Goal: Information Seeking & Learning: Learn about a topic

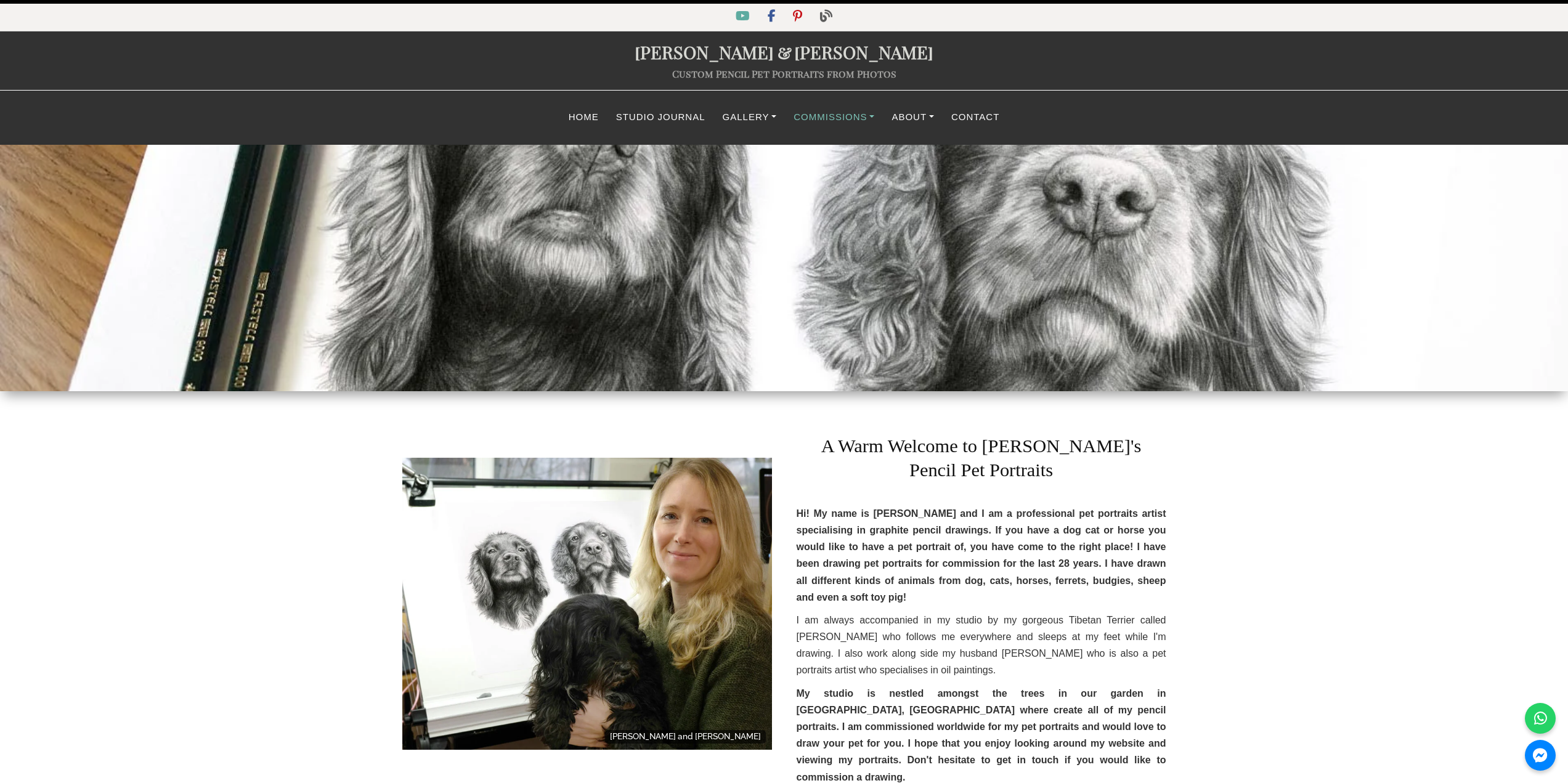
click at [818, 114] on link "Commissions" at bounding box center [834, 117] width 98 height 24
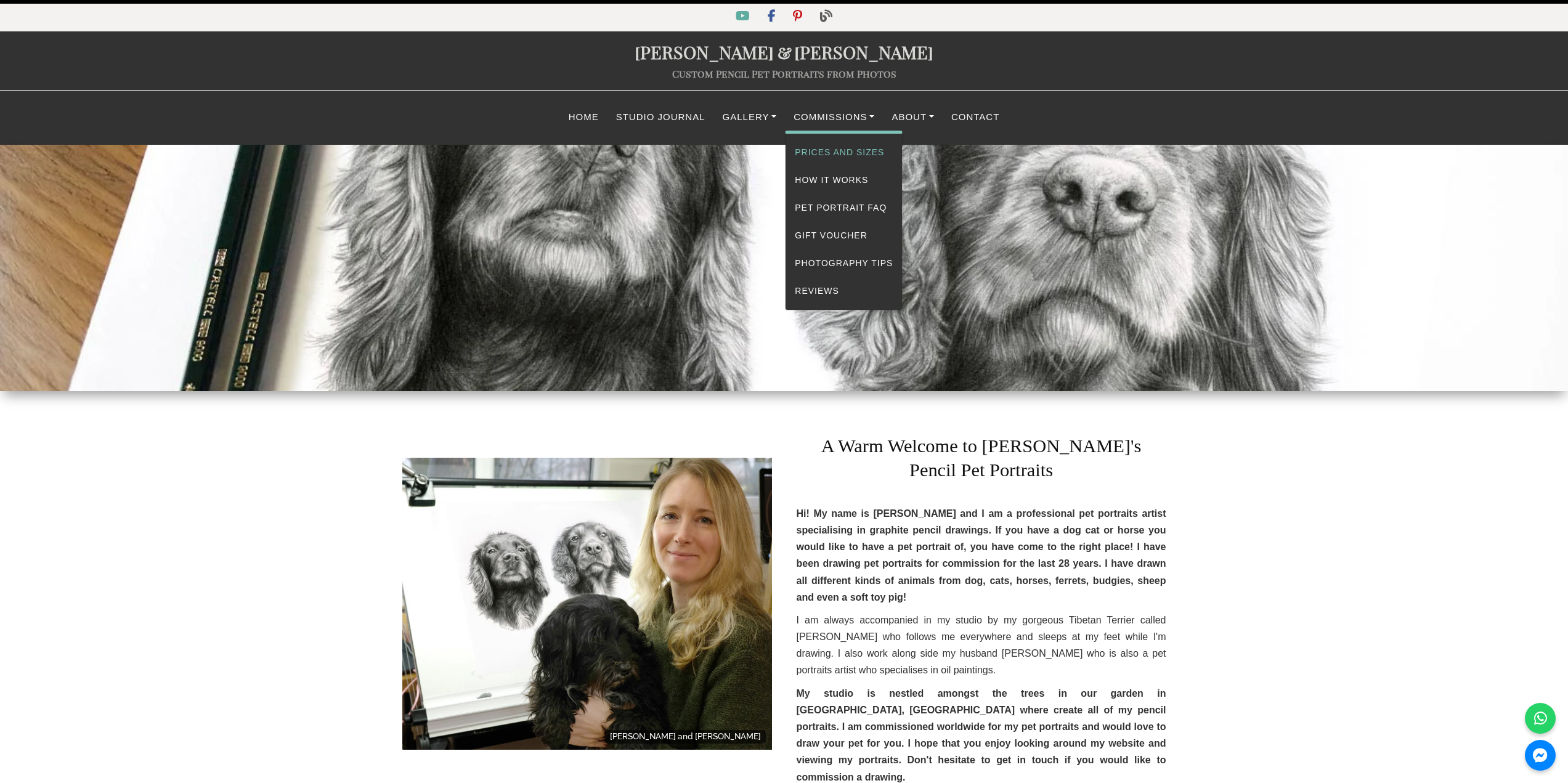
click at [817, 150] on link "Prices and Sizes" at bounding box center [844, 153] width 117 height 28
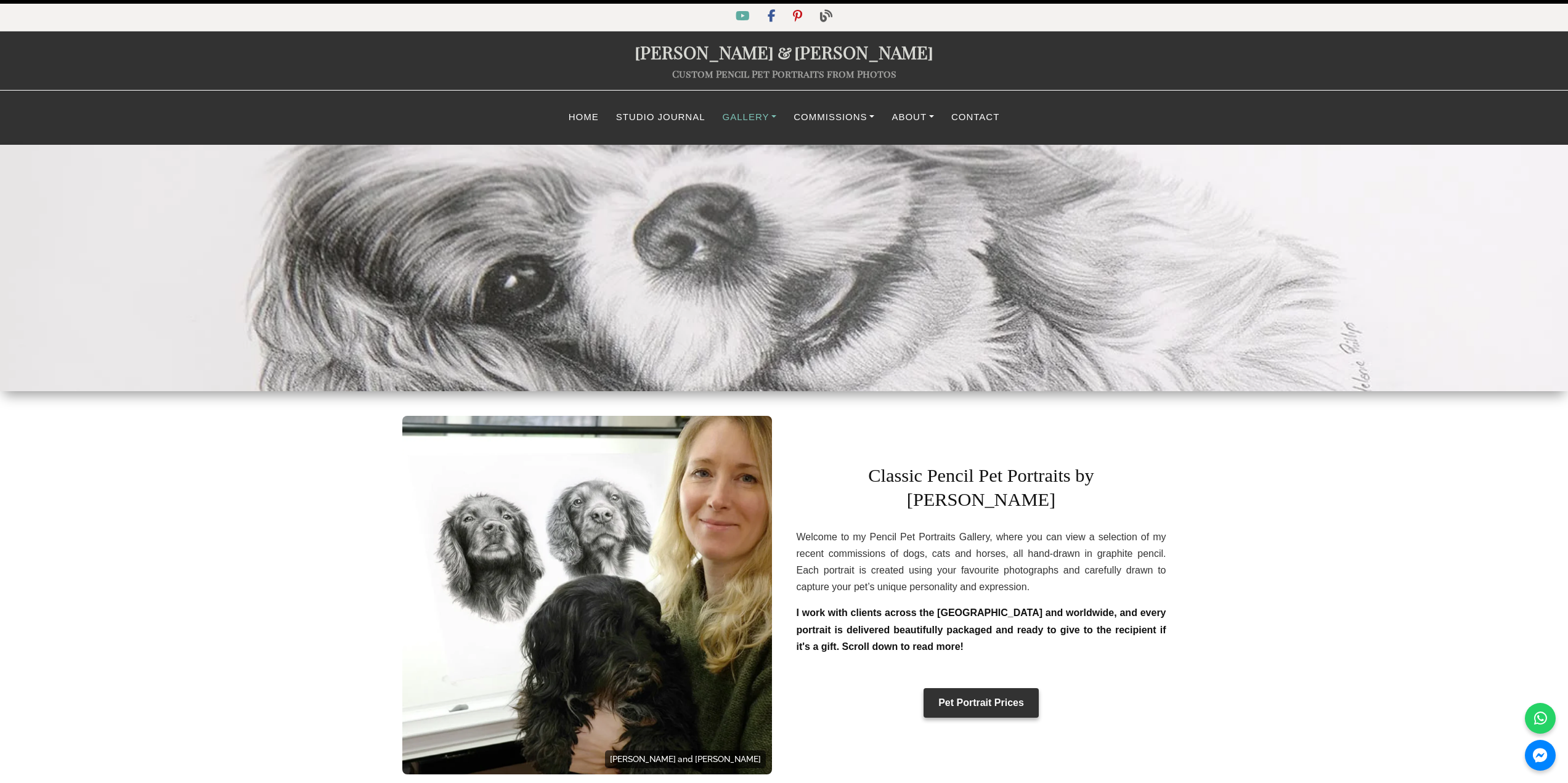
click at [758, 112] on link "Gallery" at bounding box center [750, 117] width 72 height 24
click at [800, 151] on link "Classic Drawing Gallery" at bounding box center [804, 153] width 180 height 28
click at [761, 117] on link "Gallery" at bounding box center [750, 117] width 72 height 24
click at [774, 171] on link "Life Story Portraits Gallery" at bounding box center [804, 180] width 180 height 28
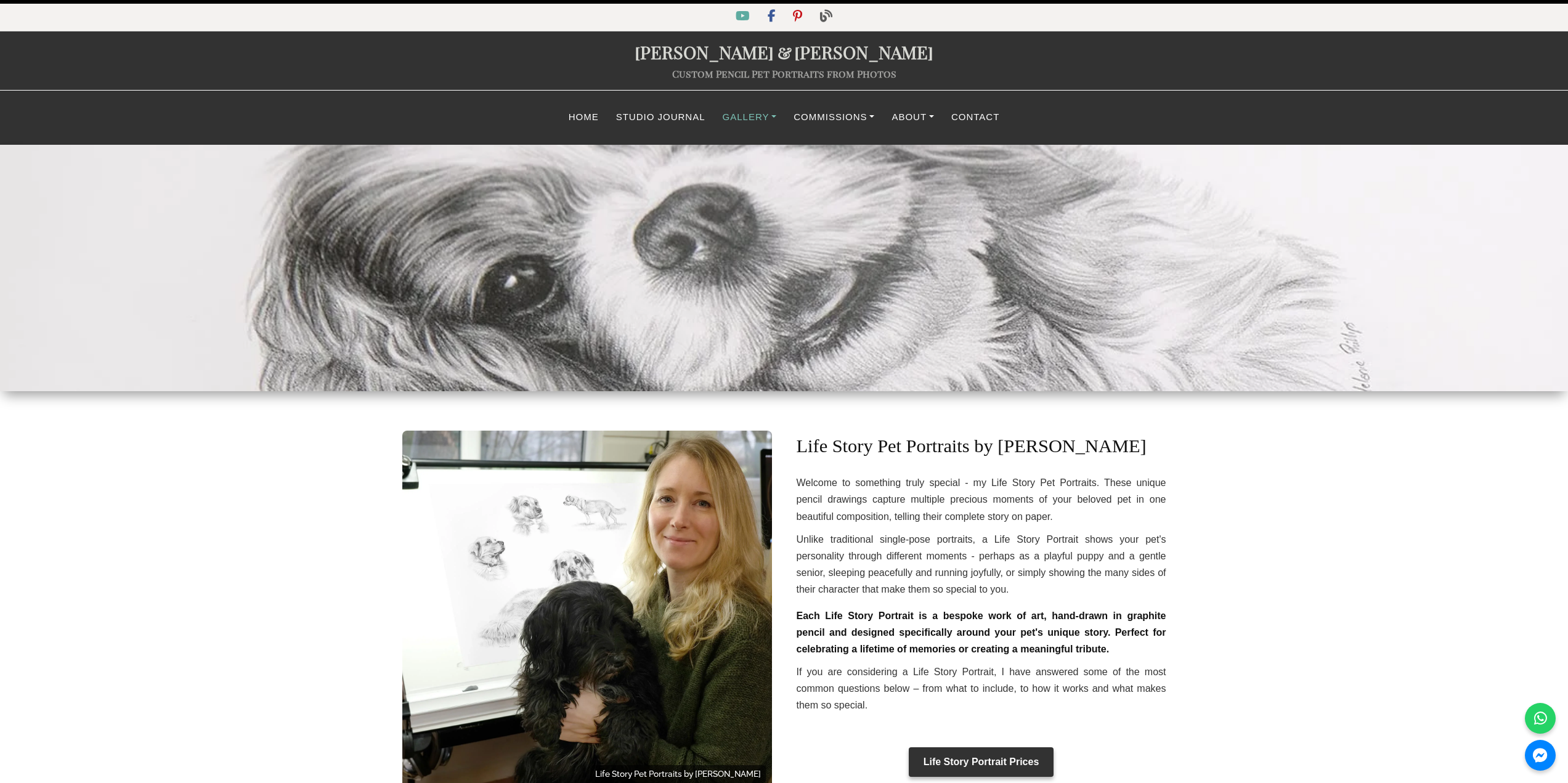
click at [753, 119] on link "Gallery" at bounding box center [750, 117] width 72 height 24
click at [769, 154] on link "Classic Drawing Gallery" at bounding box center [804, 153] width 180 height 28
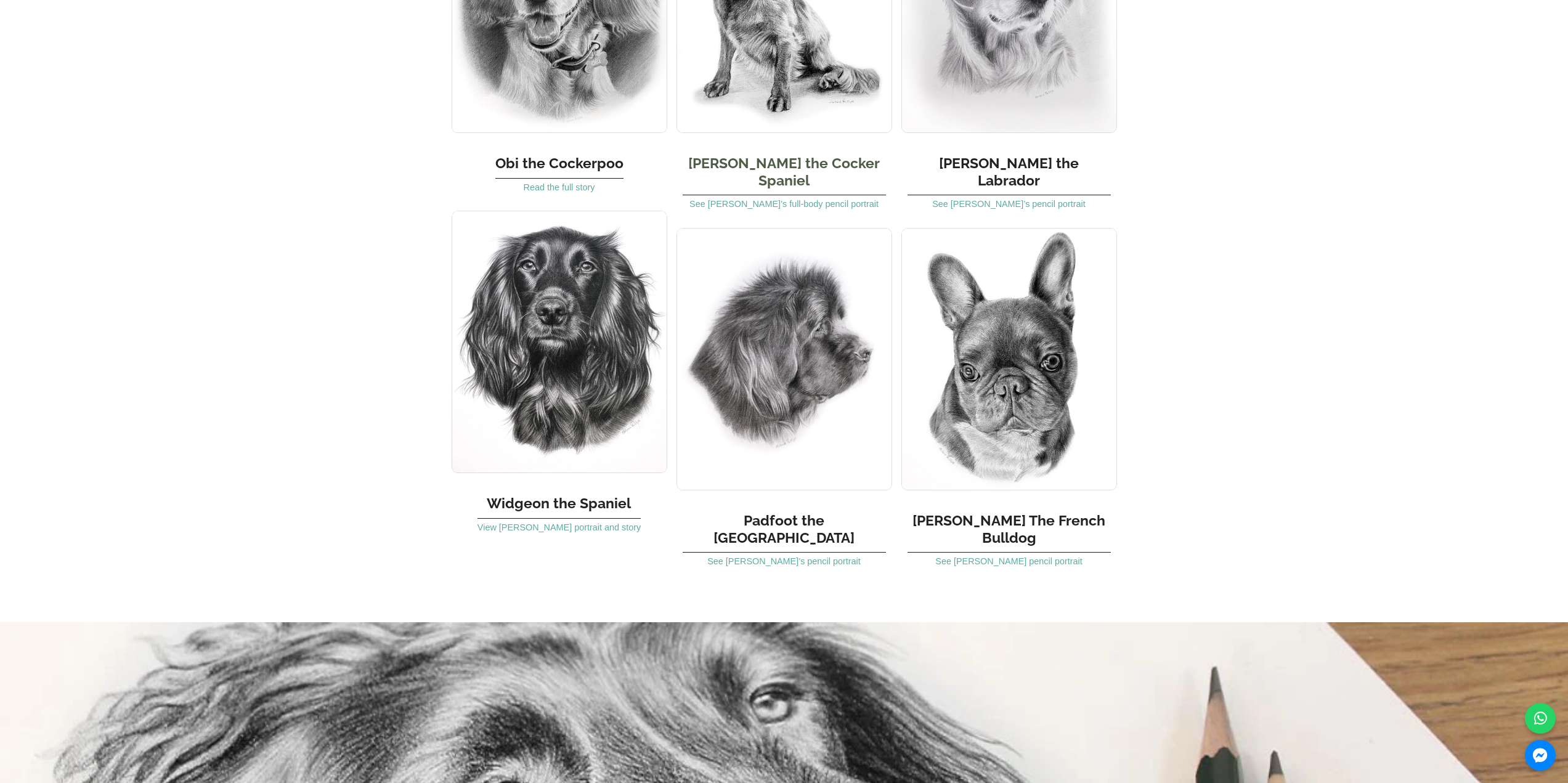
scroll to position [986, 0]
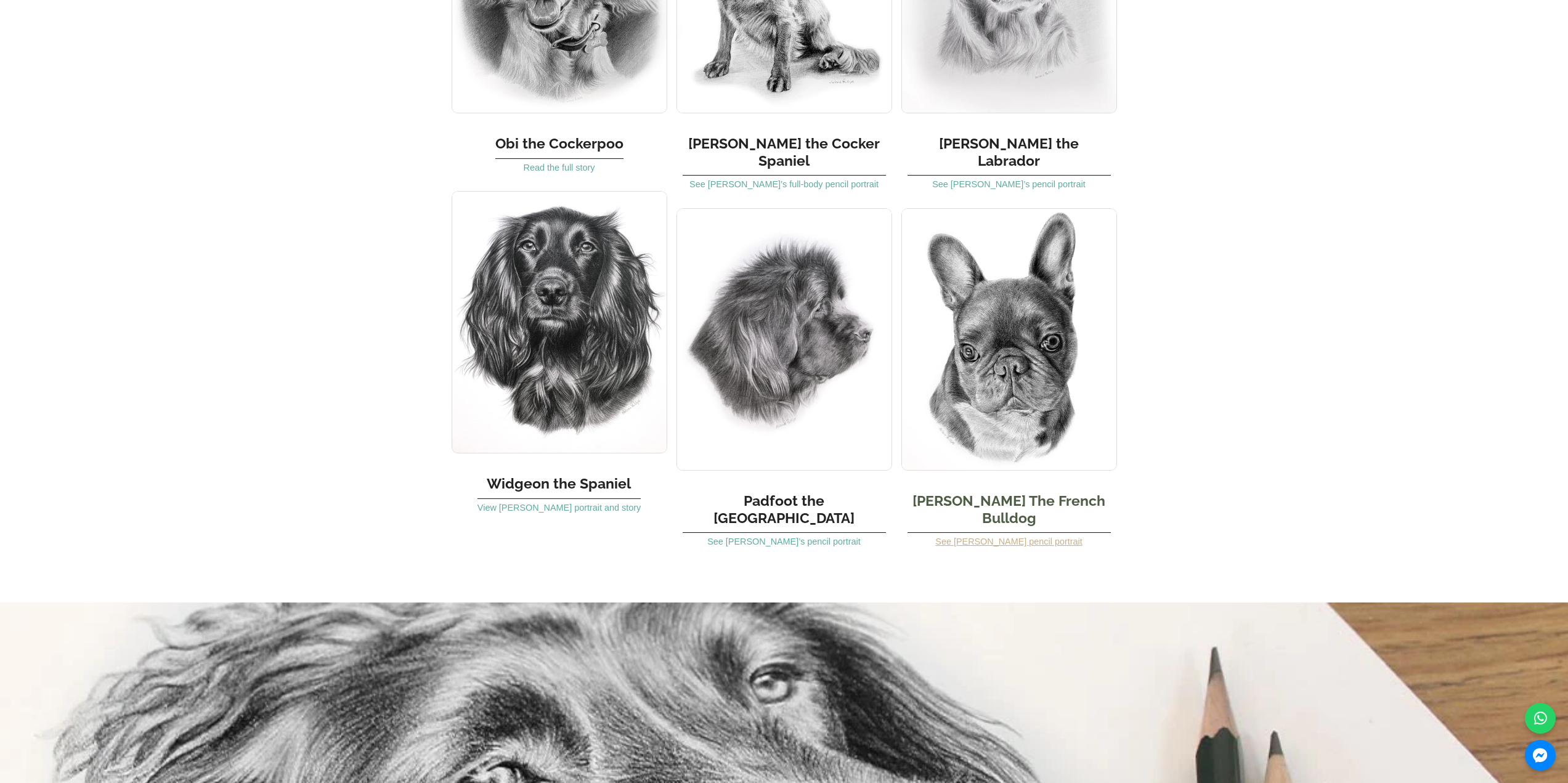
click at [1021, 537] on link "See Leon’s pencil portrait" at bounding box center [1008, 542] width 147 height 10
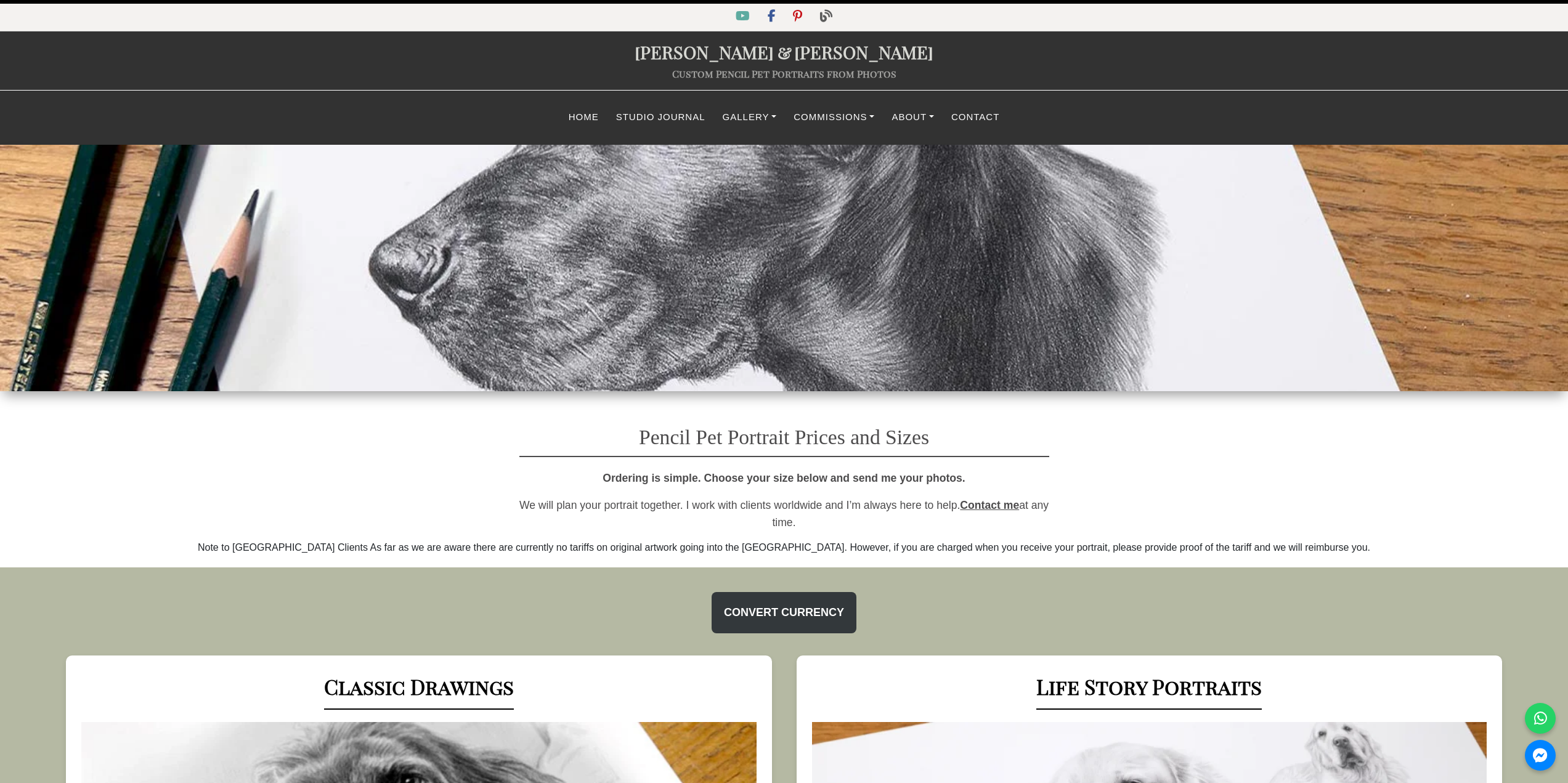
select select "GBP"
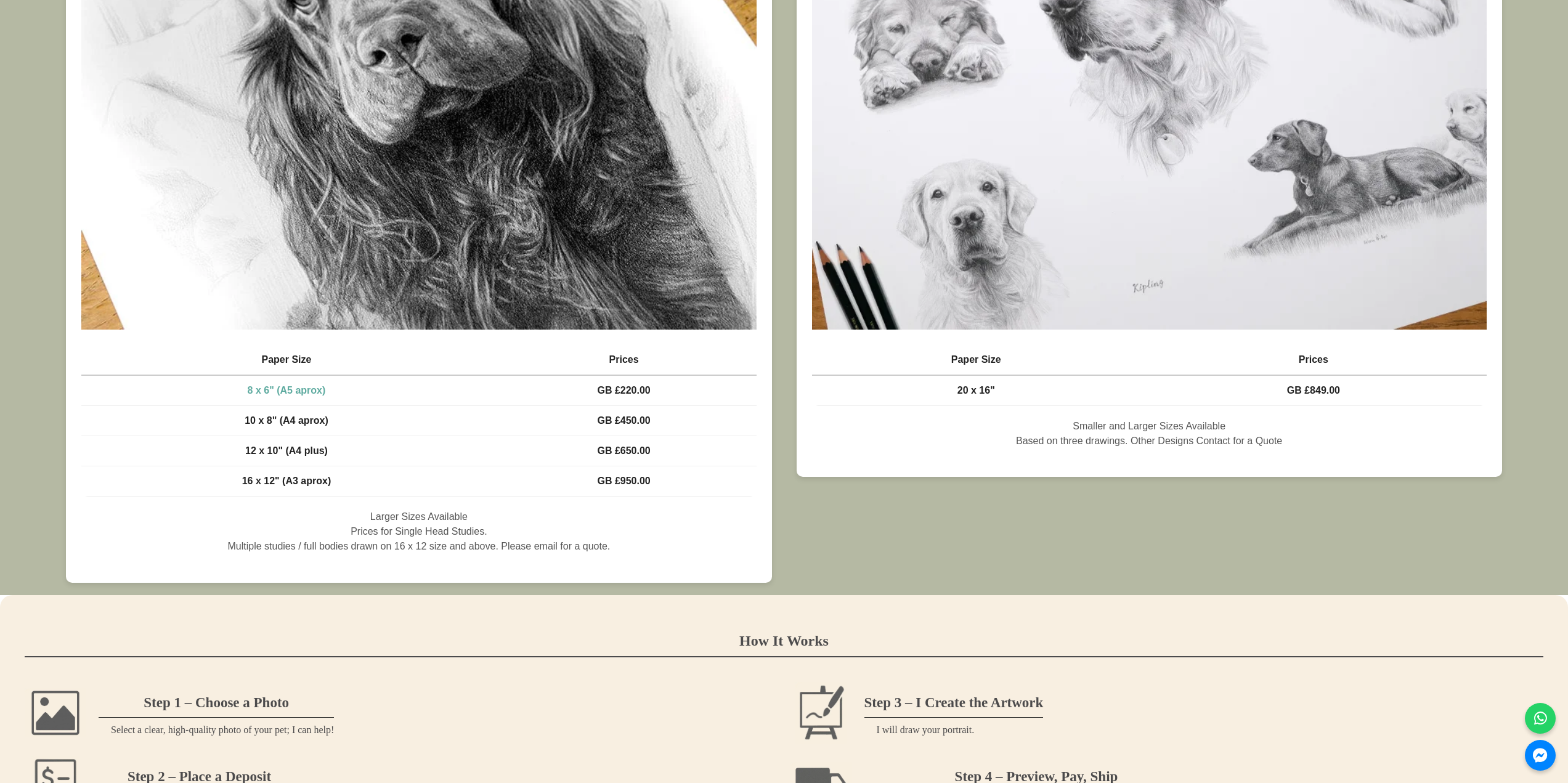
scroll to position [863, 0]
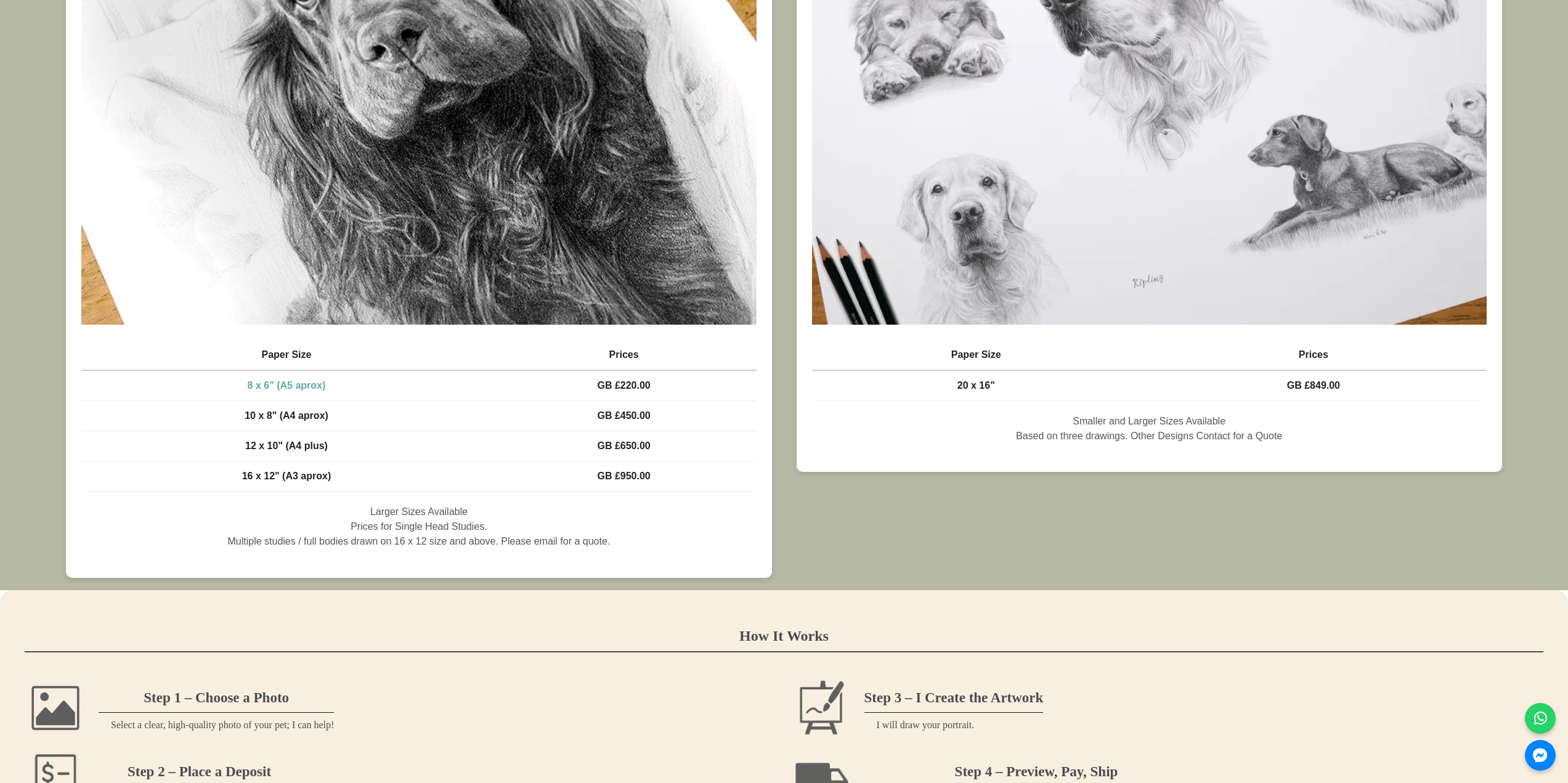
drag, startPoint x: 372, startPoint y: 520, endPoint x: 243, endPoint y: 527, distance: 129.2
click at [263, 430] on td "10 x 8" (A4 aprox)" at bounding box center [287, 415] width 410 height 30
